Goal: Information Seeking & Learning: Learn about a topic

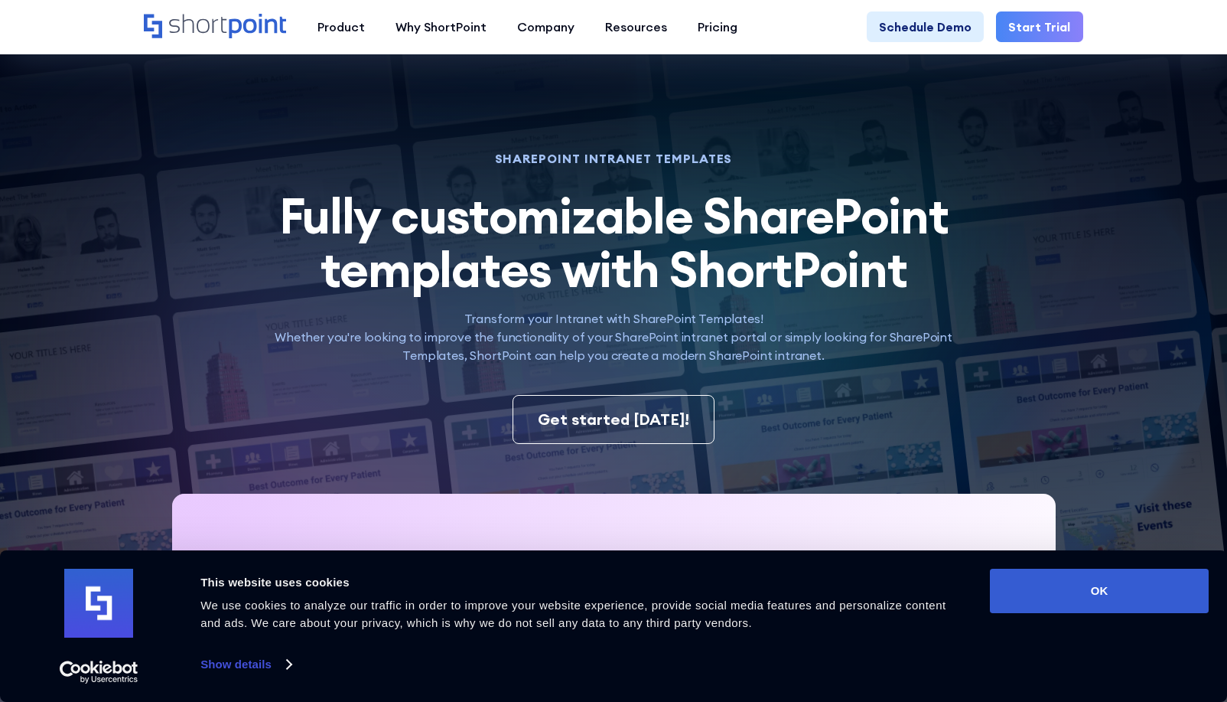
scroll to position [382, 0]
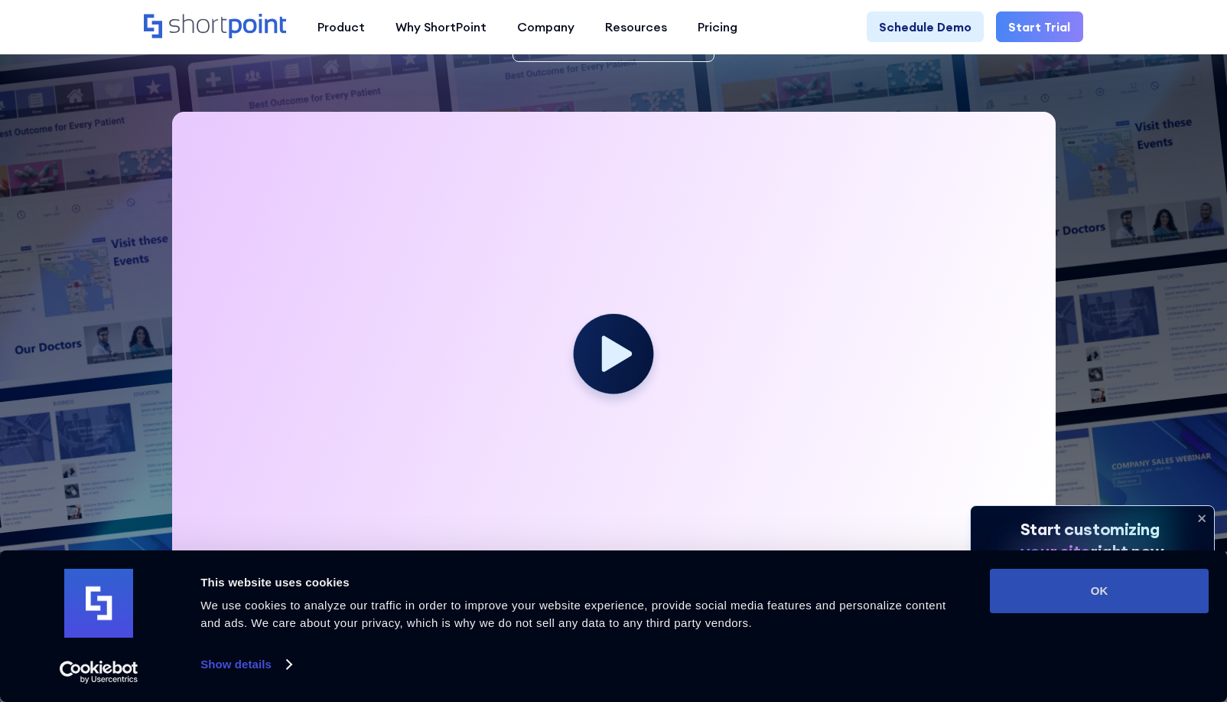
click at [1123, 593] on button "OK" at bounding box center [1099, 590] width 219 height 44
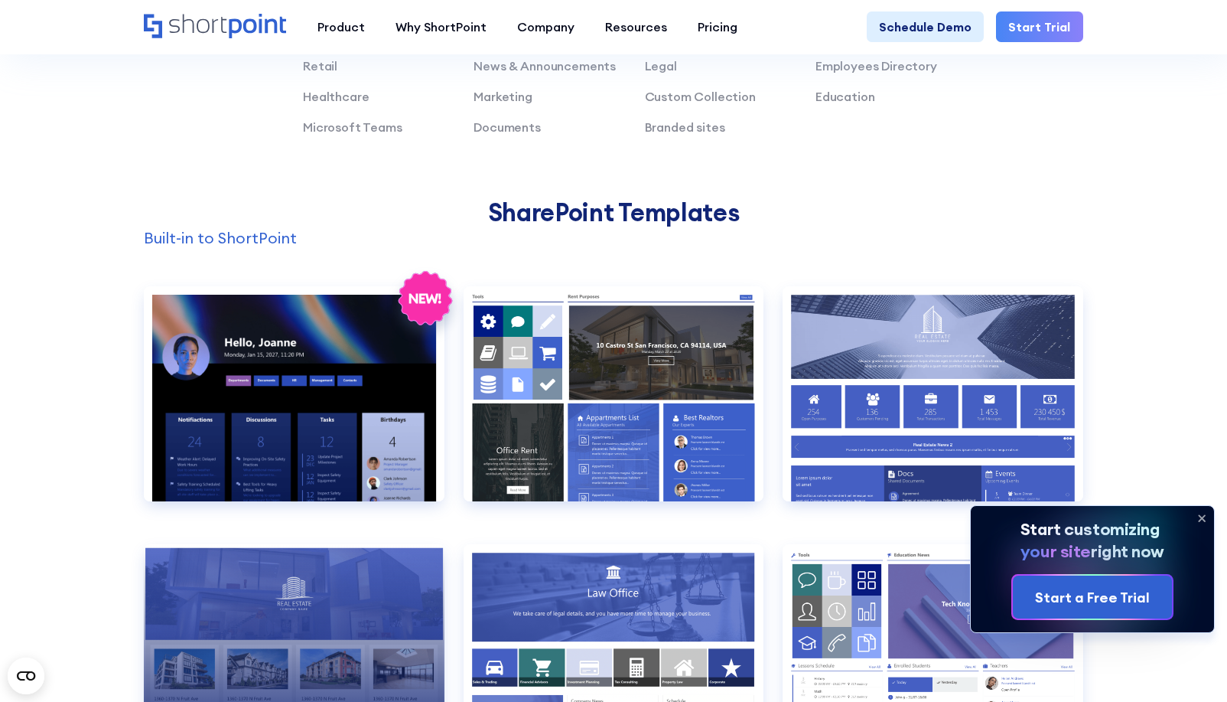
scroll to position [1137, 0]
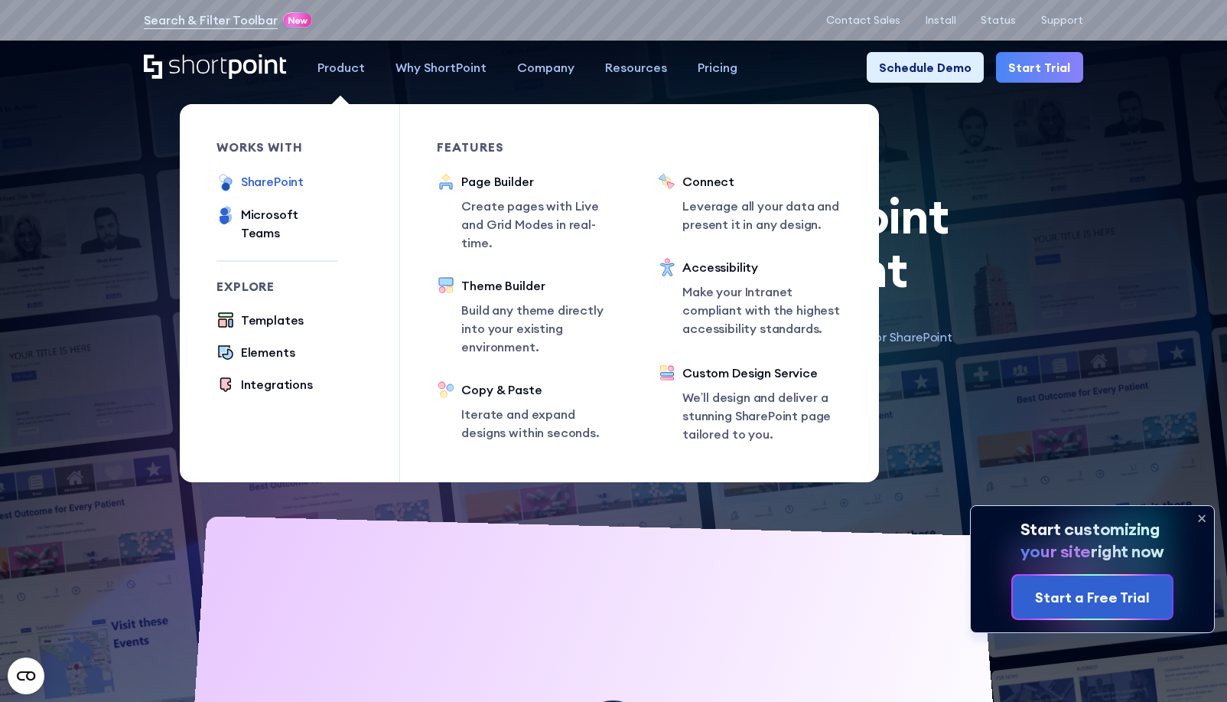
click at [263, 180] on div "SharePoint" at bounding box center [272, 181] width 63 height 18
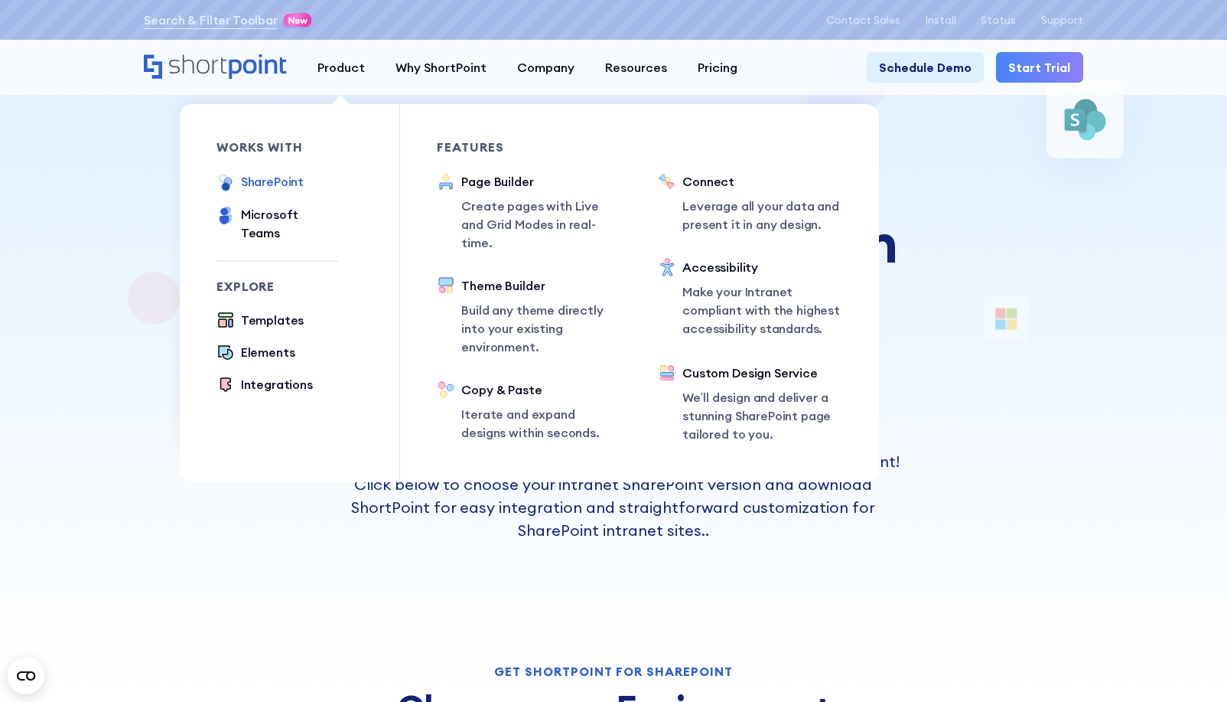
scroll to position [8, 0]
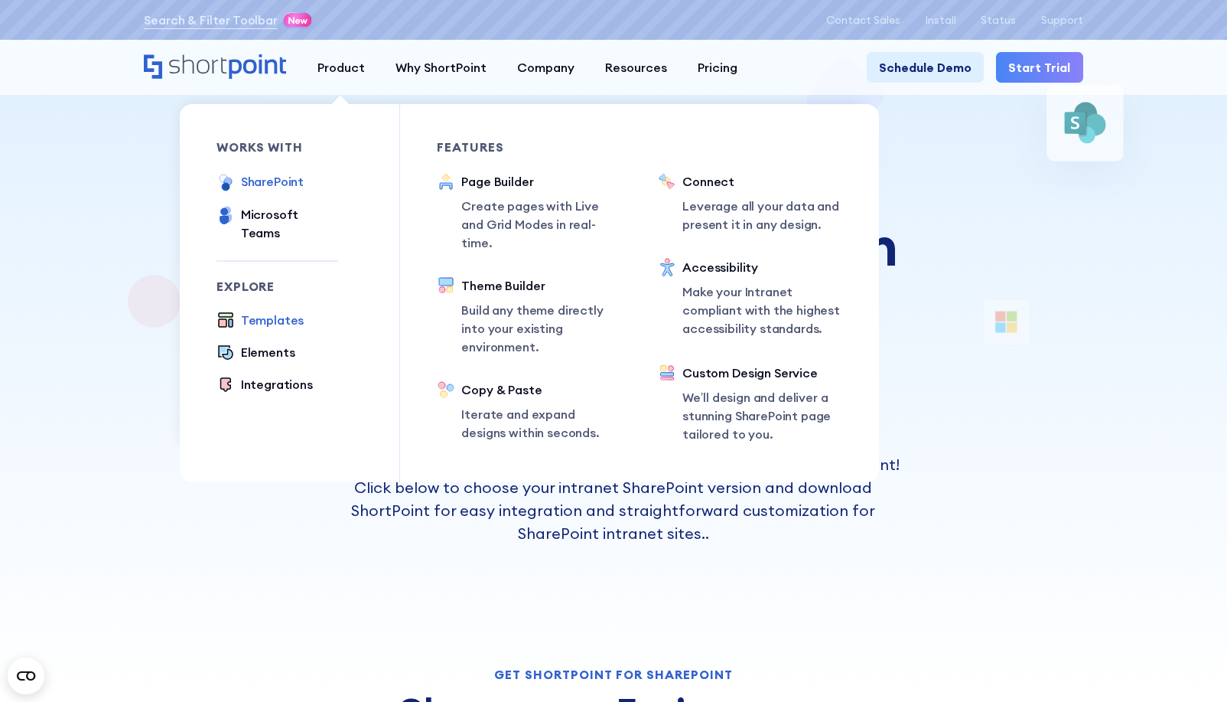
click at [275, 311] on div "Templates" at bounding box center [272, 320] width 63 height 18
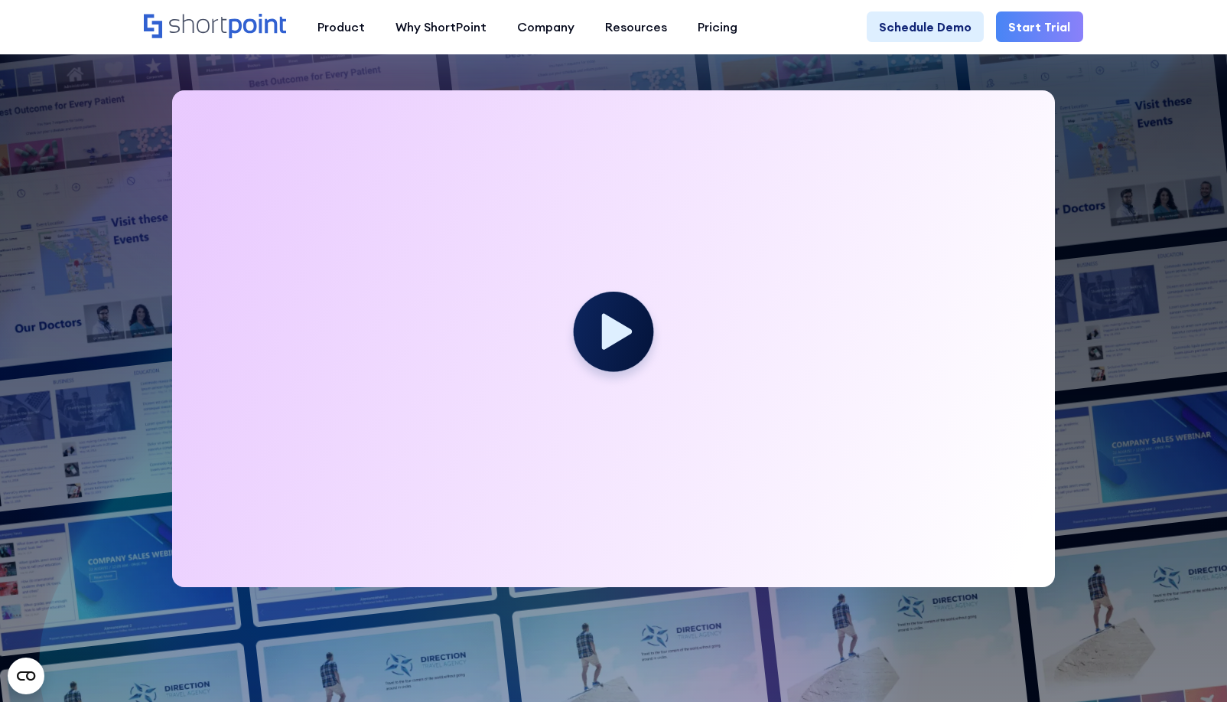
scroll to position [402, 0]
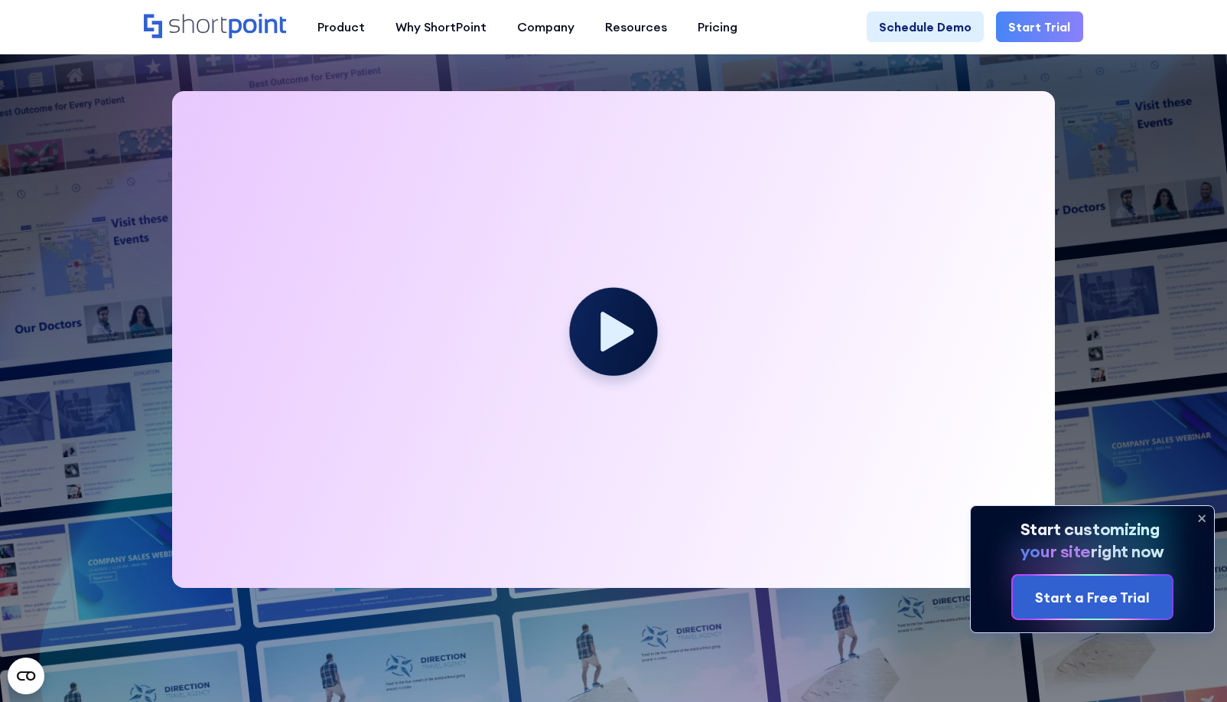
click at [626, 345] on icon at bounding box center [617, 332] width 33 height 40
click at [607, 336] on icon at bounding box center [617, 332] width 33 height 40
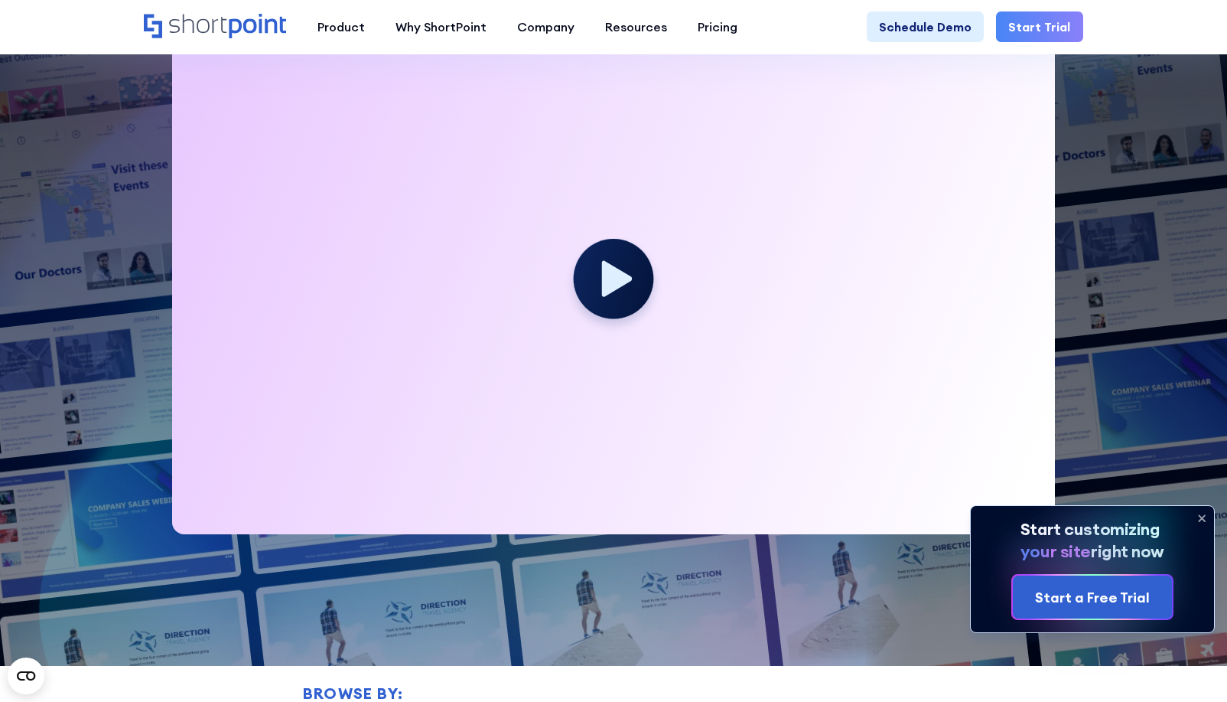
scroll to position [431, 0]
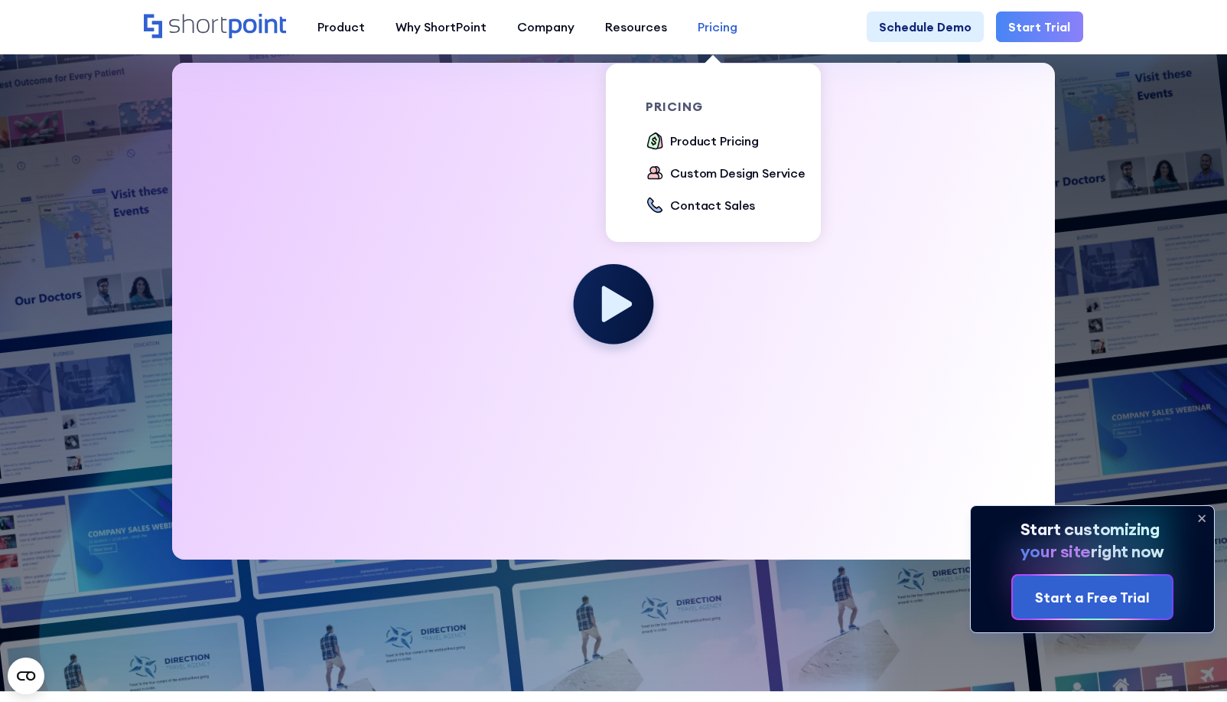
click at [704, 28] on div "Pricing" at bounding box center [718, 27] width 40 height 18
click at [707, 141] on div "Product Pricing" at bounding box center [714, 141] width 89 height 18
